Goal: Task Accomplishment & Management: Complete application form

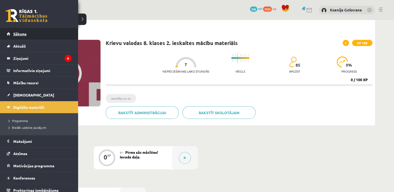
click at [31, 35] on link "Sākums" at bounding box center [39, 34] width 65 height 12
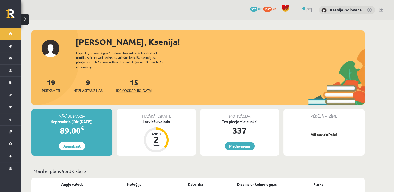
click at [129, 81] on link "15 Ieskaites" at bounding box center [134, 85] width 36 height 15
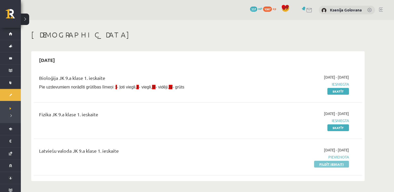
click at [329, 162] on link "Pildīt ieskaiti" at bounding box center [331, 164] width 35 height 7
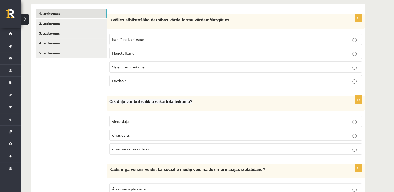
scroll to position [63, 0]
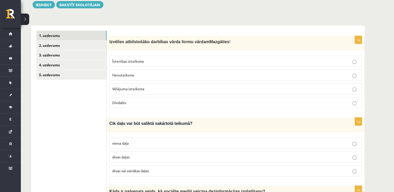
click at [235, 75] on p "Nenoteiksme" at bounding box center [235, 74] width 247 height 5
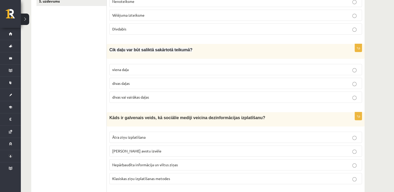
scroll to position [135, 0]
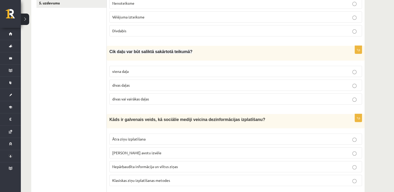
click at [193, 97] on p "divas vai vairākas daļas" at bounding box center [235, 98] width 247 height 5
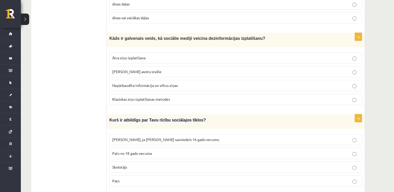
scroll to position [211, 0]
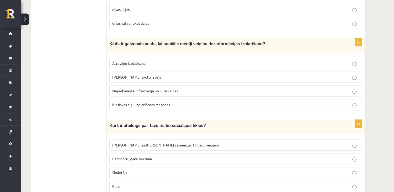
click at [191, 91] on p "Nepārbaudīta informācija un viltus ziņas" at bounding box center [235, 90] width 247 height 5
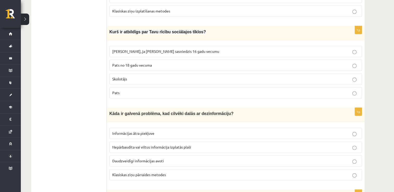
scroll to position [306, 0]
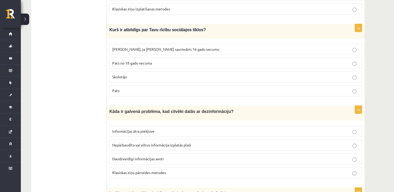
click at [209, 88] on p "Pats" at bounding box center [235, 90] width 247 height 5
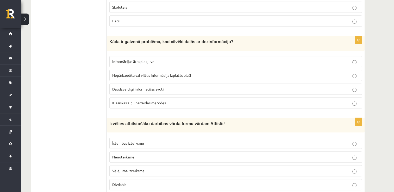
scroll to position [388, 0]
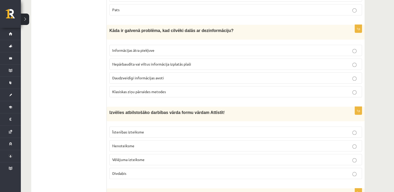
click at [283, 62] on p "Nepārbaudīta vai viltus informācija izplatās plaši" at bounding box center [235, 64] width 247 height 5
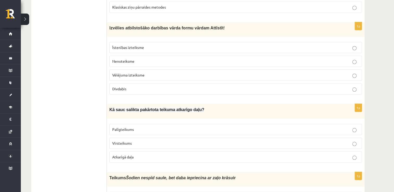
scroll to position [467, 0]
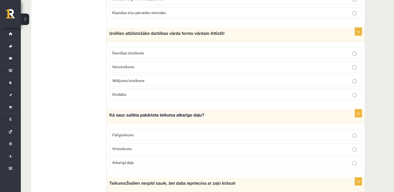
click at [248, 64] on p "Nenoteiksme" at bounding box center [235, 66] width 247 height 5
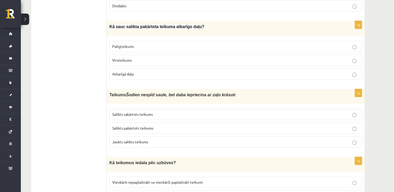
scroll to position [550, 0]
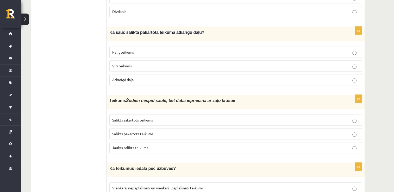
click at [264, 50] on label "Palīgteikums" at bounding box center [235, 52] width 253 height 11
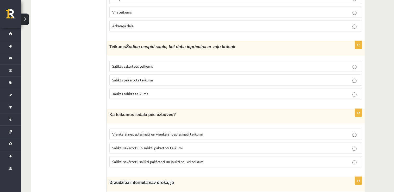
scroll to position [618, 0]
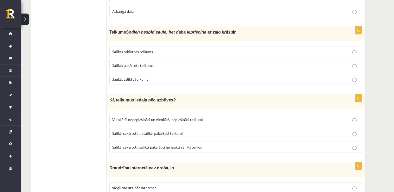
click at [244, 49] on p "Salikts sakārtots teikums" at bounding box center [235, 51] width 247 height 5
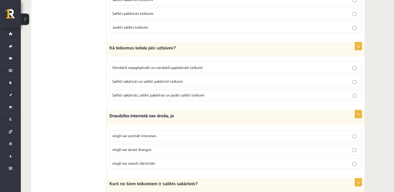
scroll to position [674, 0]
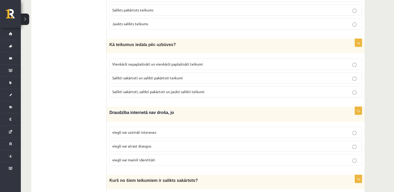
click at [238, 59] on label "Vienkārši nepaplašināti un vienkārši paplašināti teikumi" at bounding box center [235, 64] width 253 height 11
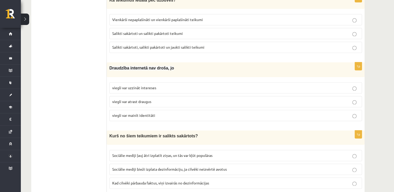
scroll to position [720, 0]
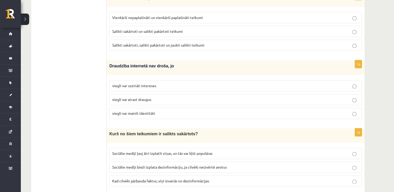
click at [230, 111] on p "viegli var mainīt identitāti" at bounding box center [235, 113] width 247 height 5
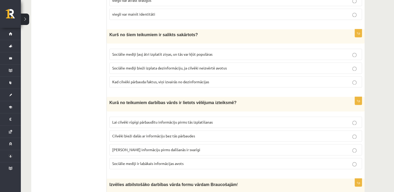
scroll to position [823, 0]
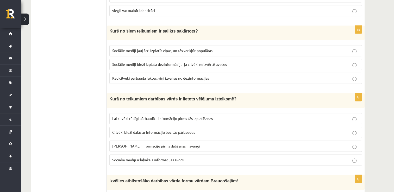
click at [355, 47] on fieldset "Sociālie mediji ļauj ātri izplatīt ziņas, un tās var kļūt populāras Sociālie me…" at bounding box center [235, 63] width 253 height 43
click at [355, 45] on label "Sociālie mediji ļauj ātri izplatīt ziņas, un tās var kļūt populāras" at bounding box center [235, 50] width 253 height 11
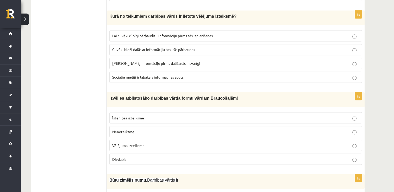
scroll to position [903, 0]
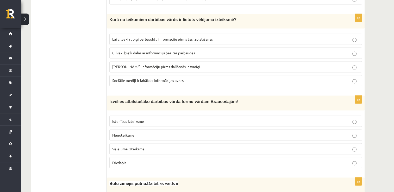
click at [263, 36] on p "Lai cilvēki rūpīgi pārbaudītu informāciju pirms tās izplatīšanas" at bounding box center [235, 38] width 247 height 5
click at [125, 157] on label "Divdabis" at bounding box center [235, 162] width 253 height 11
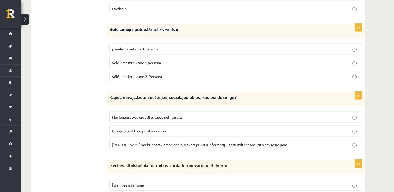
scroll to position [1055, 0]
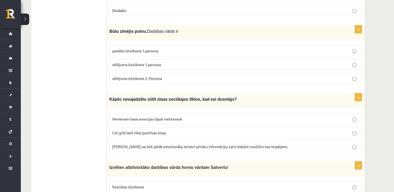
click at [250, 59] on label "vēlējuma izteiksme 1.persona" at bounding box center [235, 64] width 253 height 11
click at [236, 141] on label "Ziņa var būt pārāk emocionāla, ietvert privātu informāciju, taču izdzēst nosūtī…" at bounding box center [235, 146] width 253 height 11
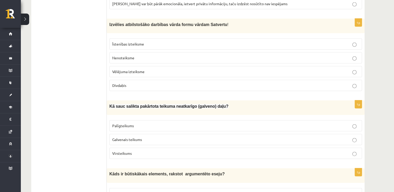
scroll to position [1196, 0]
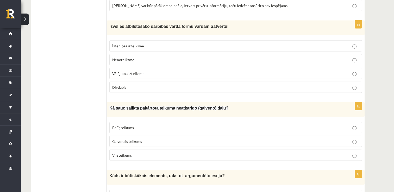
click at [213, 54] on label "Nenoteiksme" at bounding box center [235, 59] width 253 height 11
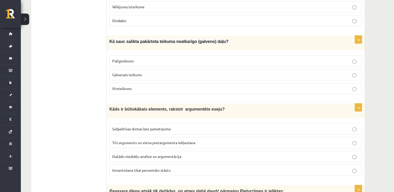
scroll to position [1263, 0]
click at [335, 72] on p "Galvenais teikums" at bounding box center [235, 74] width 247 height 5
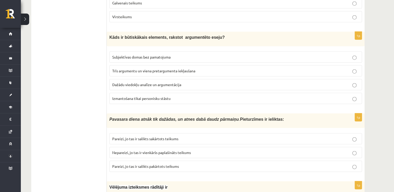
scroll to position [1340, 0]
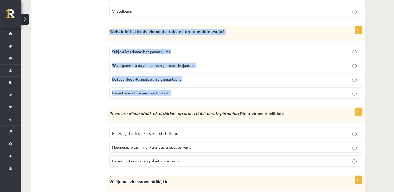
drag, startPoint x: 109, startPoint y: 16, endPoint x: 181, endPoint y: 74, distance: 92.0
click at [181, 74] on div "1p Kāds ir būtiskākais elements, rakstot argumentēto eseju? Subjektīvas domas b…" at bounding box center [236, 64] width 258 height 76
copy div "Kāds ir būtiskākais elements, rakstot argumentēto eseju? Subjektīvas domas bez …"
click at [181, 77] on p "Dažādu viedokļu analīze un argumentācija" at bounding box center [235, 79] width 247 height 5
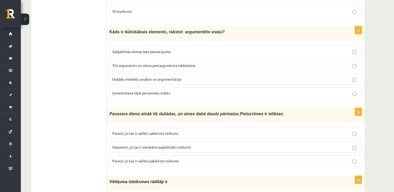
scroll to position [1386, 0]
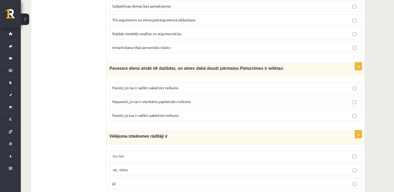
click at [187, 148] on fieldset "-tu, tos -ot, -oties jā-" at bounding box center [235, 169] width 253 height 43
click at [187, 151] on label "-tu, tos" at bounding box center [235, 156] width 253 height 11
click at [170, 85] on span "Pareizi, jo tas ir salikts sakārtots teikums" at bounding box center [145, 87] width 66 height 5
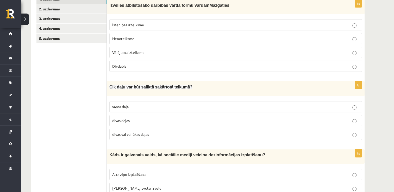
scroll to position [17, 0]
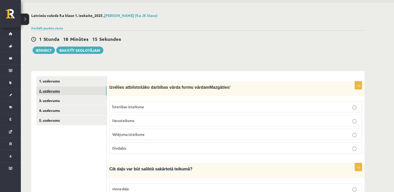
click at [90, 91] on link "2. uzdevums" at bounding box center [71, 91] width 70 height 10
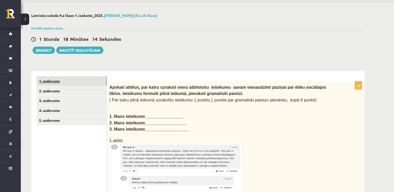
click at [85, 81] on link "1. uzdevums" at bounding box center [71, 81] width 70 height 10
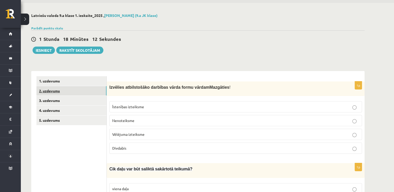
click at [82, 89] on link "2. uzdevums" at bounding box center [71, 91] width 70 height 10
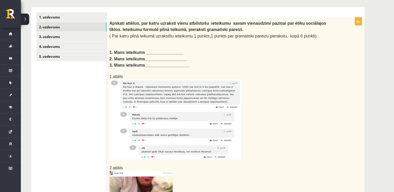
scroll to position [84, 0]
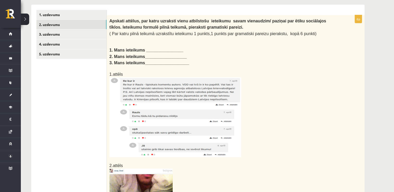
drag, startPoint x: 205, startPoint y: 141, endPoint x: 162, endPoint y: 126, distance: 45.1
click at [162, 126] on img at bounding box center [175, 117] width 132 height 80
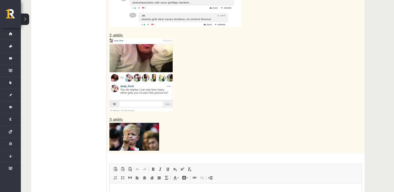
scroll to position [224, 0]
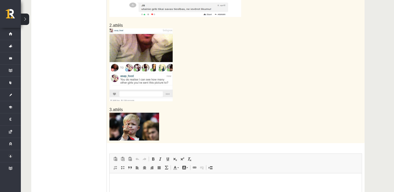
click at [162, 72] on img at bounding box center [140, 64] width 63 height 73
click at [151, 113] on img at bounding box center [134, 127] width 50 height 28
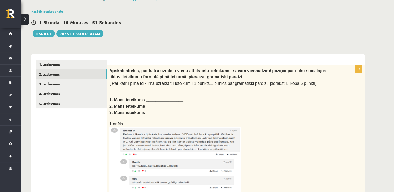
scroll to position [32, 0]
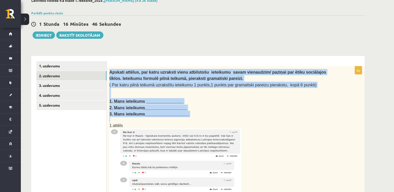
drag, startPoint x: 109, startPoint y: 70, endPoint x: 194, endPoint y: 115, distance: 95.8
copy div "Apskati attēlus, par katru uzraksti vienu atbilstošu ieteikumu savam vienaudzim…"
click at [159, 99] on b "1. Mans ieteikums ________________" at bounding box center [146, 101] width 74 height 4
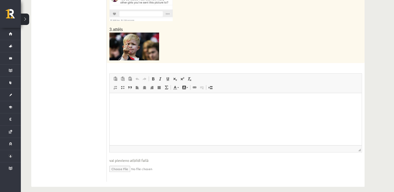
scroll to position [305, 0]
click at [198, 109] on html at bounding box center [236, 101] width 252 height 16
click at [130, 101] on p "**" at bounding box center [236, 100] width 242 height 5
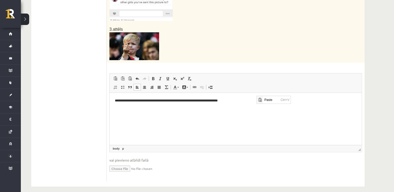
scroll to position [0, 0]
click at [262, 100] on span "Paste" at bounding box center [260, 100] width 6 height 8
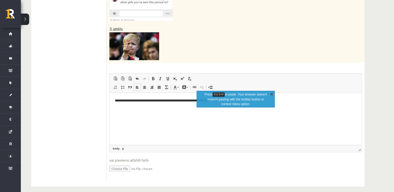
click at [271, 94] on link "X" at bounding box center [271, 93] width 5 height 5
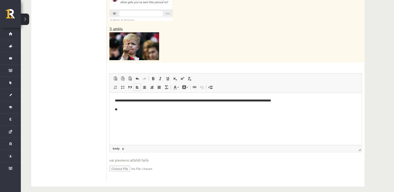
click at [159, 114] on html "**********" at bounding box center [236, 105] width 252 height 24
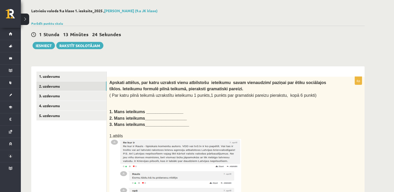
scroll to position [12, 0]
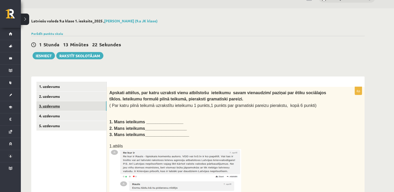
click at [81, 103] on link "3. uzdevums" at bounding box center [71, 106] width 70 height 10
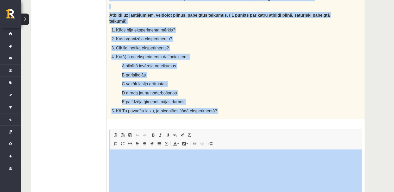
scroll to position [352, 0]
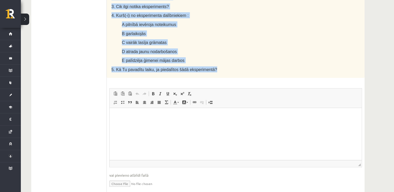
drag, startPoint x: 109, startPoint y: 44, endPoint x: 291, endPoint y: 54, distance: 182.2
copy div "Lasi tekstu un veic uzdevumus! Cik grūta ir dzīve bez sociālajiem tīkliem? Daud…"
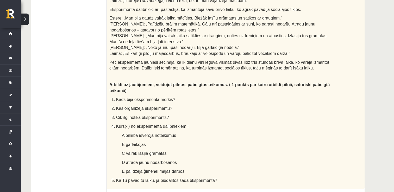
scroll to position [303, 0]
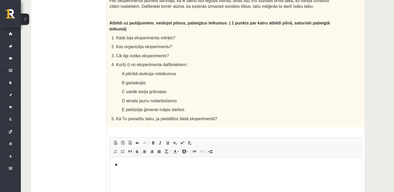
click at [151, 166] on p "**" at bounding box center [236, 164] width 242 height 5
click at [119, 164] on strong "**********" at bounding box center [183, 164] width 128 height 3
click at [152, 141] on span at bounding box center [153, 143] width 4 height 4
click at [153, 141] on span at bounding box center [153, 143] width 4 height 4
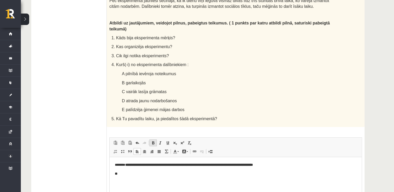
click at [153, 141] on span at bounding box center [153, 143] width 4 height 4
click at [133, 178] on html "**********" at bounding box center [236, 169] width 252 height 24
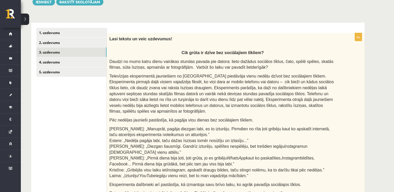
scroll to position [36, 0]
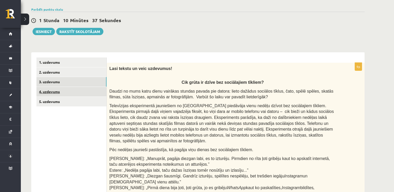
click at [93, 95] on link "4. uzdevums" at bounding box center [71, 92] width 70 height 10
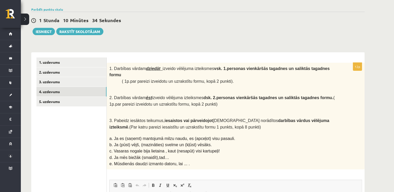
scroll to position [0, 0]
click at [318, 107] on p at bounding box center [222, 109] width 227 height 5
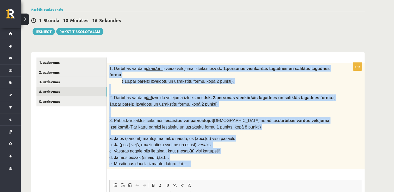
drag, startPoint x: 109, startPoint y: 67, endPoint x: 197, endPoint y: 157, distance: 125.9
click at [197, 157] on div "1. Darbības vārdam dziedāt izveido vēlējuma izteiksmes vsk. 1.personas vienkārš…" at bounding box center [236, 116] width 258 height 107
copy div "1. Darbības vārdam dziedāt izveido vēlējuma izteiksmes vsk. 1.personas vienkārš…"
click at [274, 157] on div "1. Darbības vārdam dziedāt izveido vēlējuma izteiksmes vsk. 1.personas vienkārš…" at bounding box center [236, 116] width 258 height 107
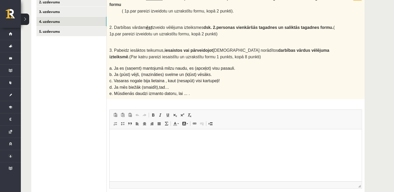
scroll to position [107, 0]
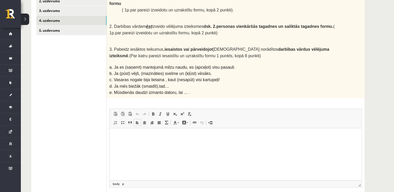
click at [126, 144] on html at bounding box center [236, 136] width 252 height 16
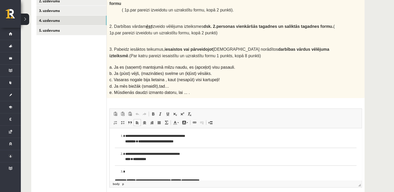
scroll to position [36, 0]
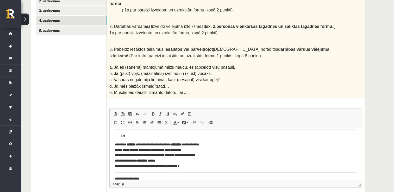
click at [136, 145] on strong "*******" at bounding box center [131, 144] width 9 height 3
drag, startPoint x: 141, startPoint y: 145, endPoint x: 128, endPoint y: 145, distance: 12.8
click at [128, 145] on strong "*******" at bounding box center [131, 144] width 9 height 3
click at [153, 112] on span at bounding box center [153, 114] width 4 height 4
drag, startPoint x: 184, startPoint y: 145, endPoint x: 198, endPoint y: 146, distance: 14.2
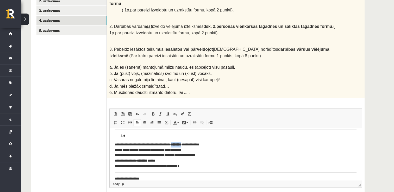
click at [198, 146] on p "**********" at bounding box center [234, 155] width 238 height 27
click at [155, 111] on link "Bold Keyboard shortcut Ctrl+B" at bounding box center [153, 114] width 7 height 7
drag, startPoint x: 123, startPoint y: 151, endPoint x: 133, endPoint y: 153, distance: 9.5
click at [133, 153] on p "**********" at bounding box center [234, 155] width 238 height 27
click at [151, 112] on span at bounding box center [153, 114] width 4 height 4
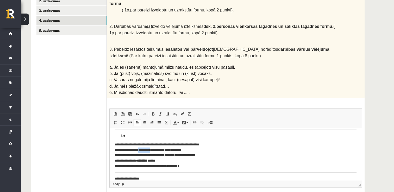
drag, startPoint x: 140, startPoint y: 151, endPoint x: 157, endPoint y: 151, distance: 16.2
click at [150, 151] on strong "*********" at bounding box center [144, 150] width 12 height 3
click at [154, 112] on span at bounding box center [153, 114] width 4 height 4
drag, startPoint x: 173, startPoint y: 151, endPoint x: 181, endPoint y: 151, distance: 7.3
click at [171, 151] on strong "*****" at bounding box center [167, 150] width 7 height 3
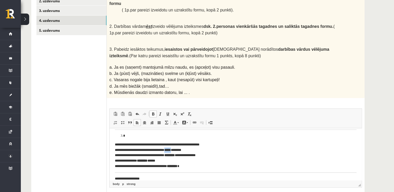
click at [151, 111] on link "Bold Keyboard shortcut Ctrl+B" at bounding box center [153, 114] width 7 height 7
drag, startPoint x: 169, startPoint y: 155, endPoint x: 183, endPoint y: 156, distance: 14.7
click at [175, 156] on strong "********" at bounding box center [169, 155] width 10 height 3
click at [153, 112] on span at bounding box center [153, 114] width 4 height 4
drag, startPoint x: 142, startPoint y: 161, endPoint x: 154, endPoint y: 161, distance: 12.8
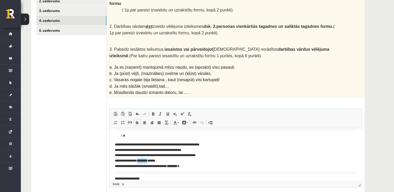
click at [148, 161] on strong "********" at bounding box center [142, 160] width 10 height 3
click at [152, 111] on link "Bold Keyboard shortcut Ctrl+B" at bounding box center [153, 114] width 7 height 7
drag, startPoint x: 175, startPoint y: 167, endPoint x: 187, endPoint y: 168, distance: 12.0
click at [177, 168] on strong "********" at bounding box center [172, 166] width 10 height 3
click at [154, 112] on span at bounding box center [153, 114] width 4 height 4
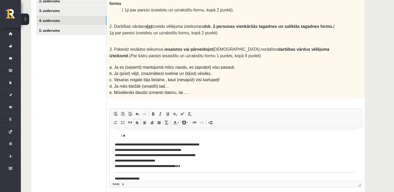
drag, startPoint x: 183, startPoint y: 175, endPoint x: 207, endPoint y: 173, distance: 23.8
click at [207, 173] on body "**********" at bounding box center [236, 140] width 242 height 84
click at [202, 173] on body "**********" at bounding box center [236, 140] width 242 height 84
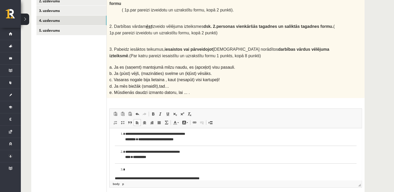
scroll to position [0, 0]
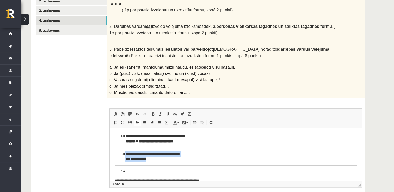
drag, startPoint x: 214, startPoint y: 152, endPoint x: 217, endPoint y: 162, distance: 9.8
click at [217, 162] on p "**********" at bounding box center [233, 157] width 217 height 11
drag, startPoint x: 214, startPoint y: 150, endPoint x: 218, endPoint y: 168, distance: 19.0
click at [218, 168] on body "**********" at bounding box center [236, 170] width 242 height 72
click at [250, 165] on body "**********" at bounding box center [236, 170] width 242 height 72
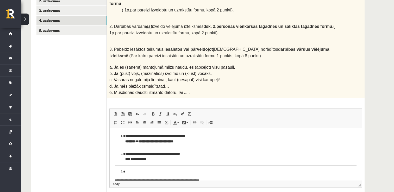
drag, startPoint x: 352, startPoint y: 167, endPoint x: 328, endPoint y: 173, distance: 25.5
click at [230, 138] on p "**********" at bounding box center [233, 139] width 217 height 11
click at [115, 142] on strong "********" at bounding box center [120, 141] width 10 height 3
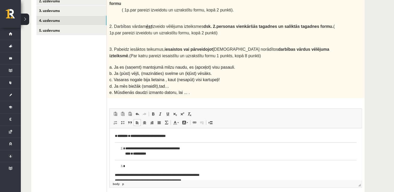
click at [125, 149] on li "**********" at bounding box center [235, 151] width 221 height 11
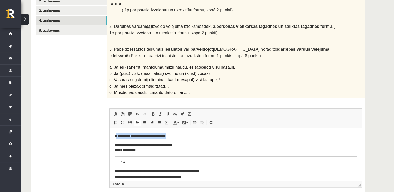
drag, startPoint x: 117, startPoint y: 137, endPoint x: 179, endPoint y: 135, distance: 62.3
click at [179, 135] on p "**********" at bounding box center [234, 136] width 238 height 5
click at [152, 112] on span at bounding box center [153, 114] width 4 height 4
click at [151, 112] on span at bounding box center [153, 114] width 4 height 4
drag, startPoint x: 114, startPoint y: 151, endPoint x: 149, endPoint y: 152, distance: 34.7
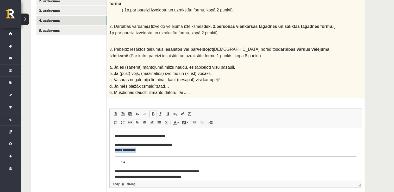
click at [149, 152] on html "**********" at bounding box center [236, 164] width 252 height 73
click at [152, 112] on span at bounding box center [153, 114] width 4 height 4
click at [150, 111] on link "Bold Keyboard shortcut Ctrl+B" at bounding box center [153, 114] width 7 height 7
drag, startPoint x: 188, startPoint y: 145, endPoint x: 119, endPoint y: 143, distance: 69.1
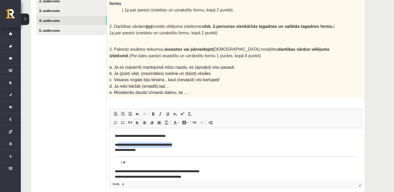
click at [119, 143] on p "**********" at bounding box center [234, 148] width 238 height 11
click at [115, 152] on p "**********" at bounding box center [234, 148] width 238 height 11
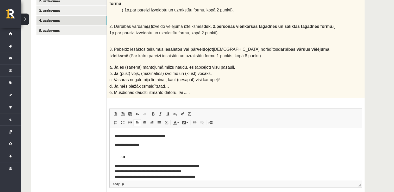
click at [132, 158] on li "Rich Text Editor, wiswyg-editor-user-answer-47024879151820" at bounding box center [235, 157] width 221 height 5
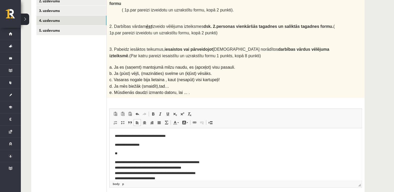
click at [114, 164] on html "**********" at bounding box center [236, 160] width 252 height 64
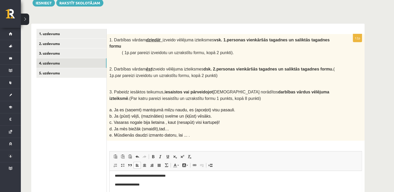
scroll to position [52, 0]
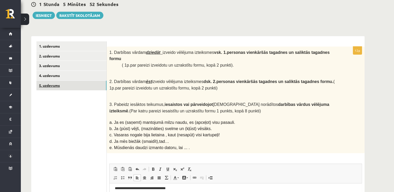
click at [101, 87] on link "5. uzdevums" at bounding box center [71, 86] width 70 height 10
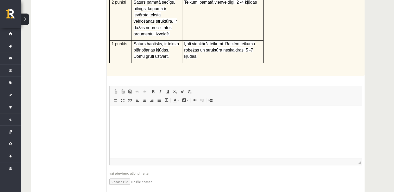
scroll to position [179, 0]
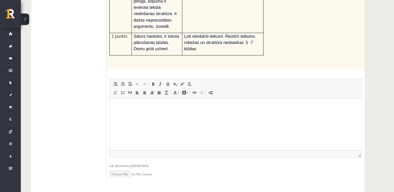
click at [282, 114] on html at bounding box center [236, 107] width 252 height 16
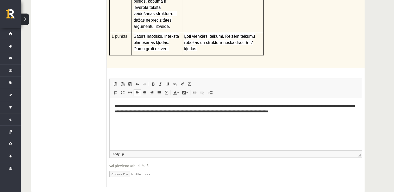
click at [306, 112] on p "**********" at bounding box center [236, 109] width 242 height 11
click at [323, 114] on p "**********" at bounding box center [236, 109] width 242 height 11
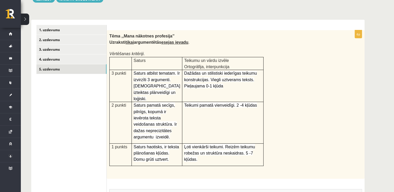
scroll to position [0, 0]
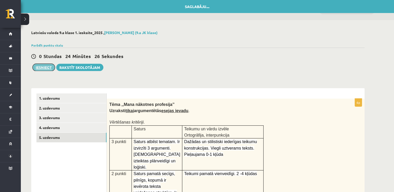
click at [48, 66] on button "Iesniegt" at bounding box center [44, 67] width 22 height 7
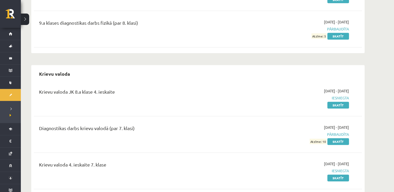
scroll to position [421, 0]
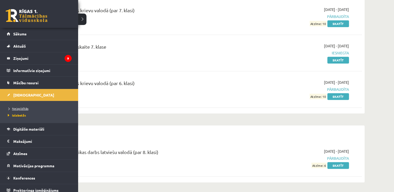
click at [18, 109] on span "Neizpildītās" at bounding box center [18, 109] width 22 height 4
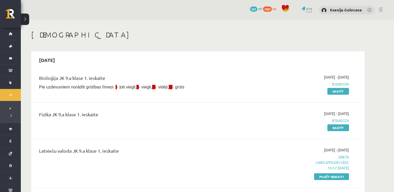
scroll to position [60, 0]
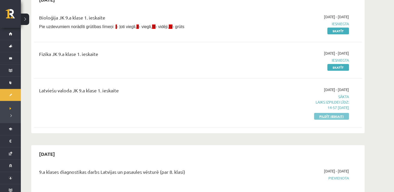
click at [338, 115] on link "Pildīt ieskaiti" at bounding box center [331, 116] width 35 height 7
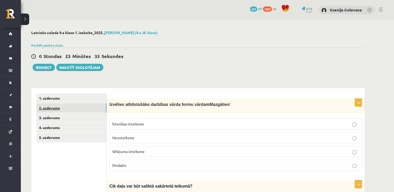
click at [90, 106] on link "2. uzdevums" at bounding box center [71, 108] width 70 height 10
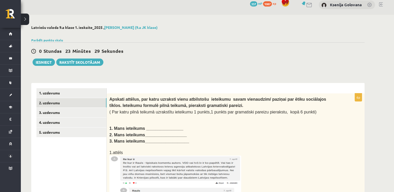
scroll to position [6, 0]
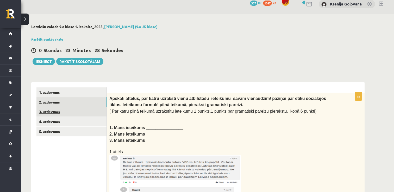
click at [71, 114] on link "3. uzdevums" at bounding box center [71, 112] width 70 height 10
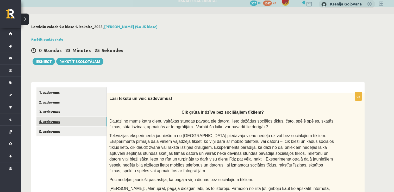
click at [82, 123] on link "4. uzdevums" at bounding box center [71, 122] width 70 height 10
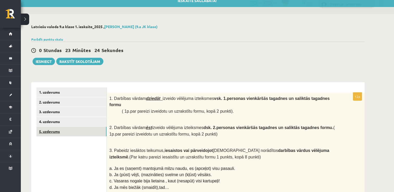
click at [83, 130] on link "5. uzdevums" at bounding box center [71, 132] width 70 height 10
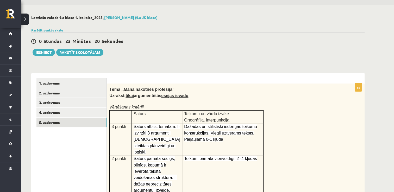
scroll to position [14, 0]
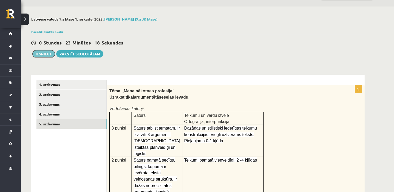
click at [42, 53] on button "Iesniegt" at bounding box center [44, 53] width 22 height 7
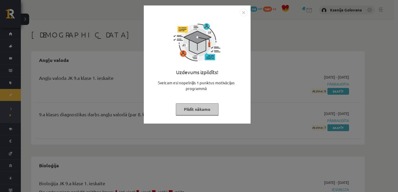
click at [244, 13] on img "Close" at bounding box center [244, 13] width 8 height 8
